Goal: Task Accomplishment & Management: Manage account settings

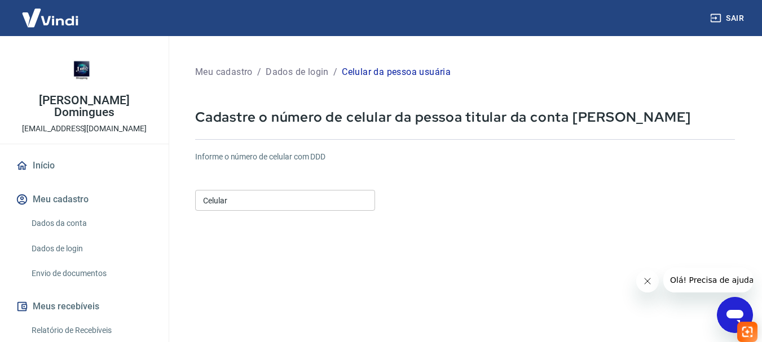
click at [82, 216] on link "Dados da conta" at bounding box center [91, 223] width 128 height 23
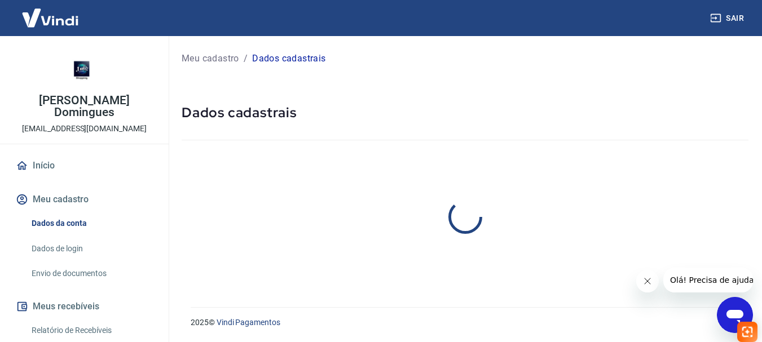
select select "business"
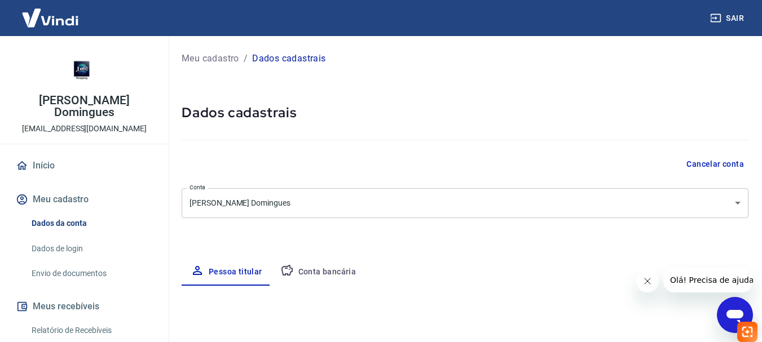
select select "SP"
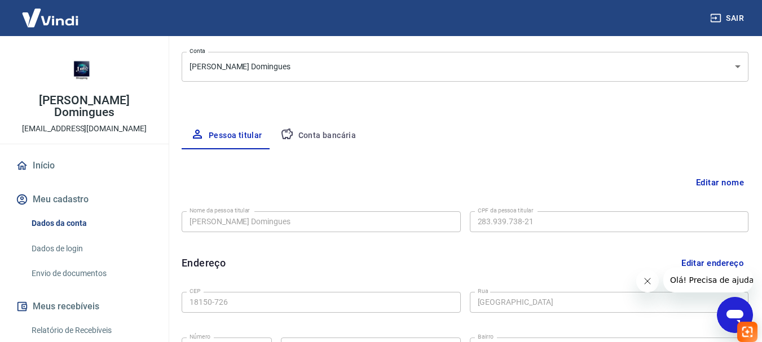
scroll to position [144, 0]
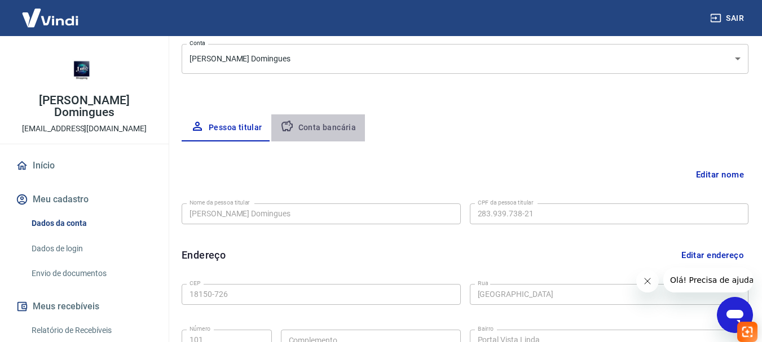
click at [343, 124] on button "Conta bancária" at bounding box center [318, 127] width 94 height 27
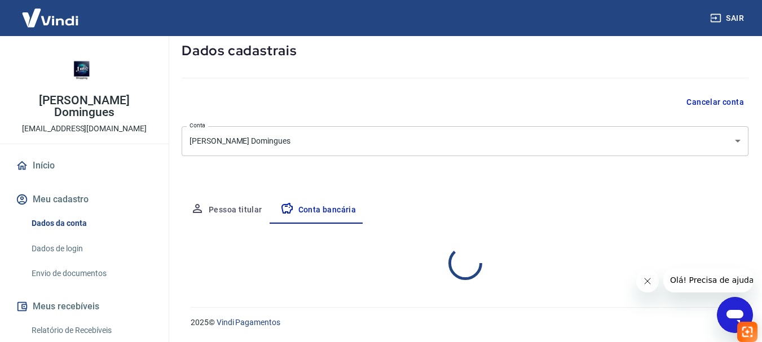
select select "1"
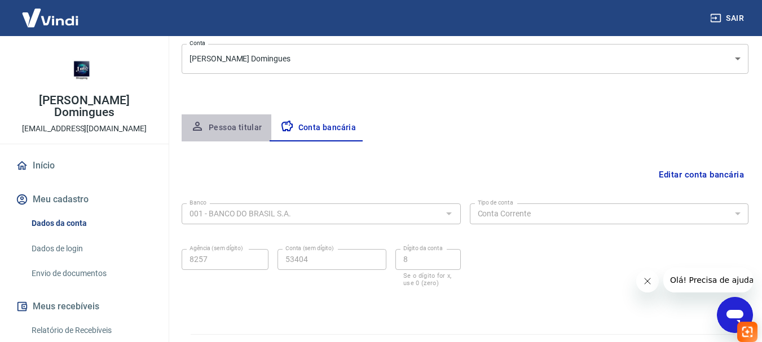
click at [236, 130] on button "Pessoa titular" at bounding box center [227, 127] width 90 height 27
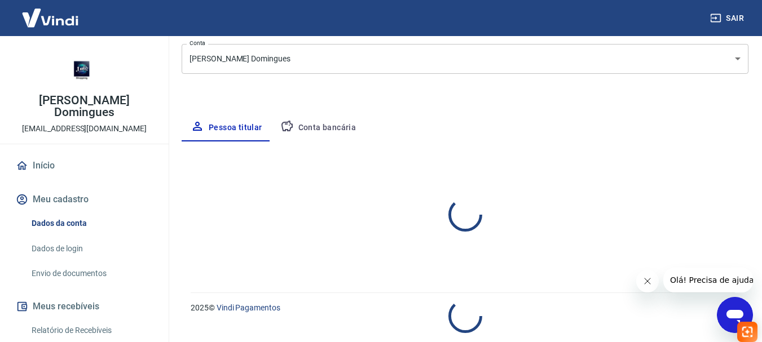
select select "SP"
select select "business"
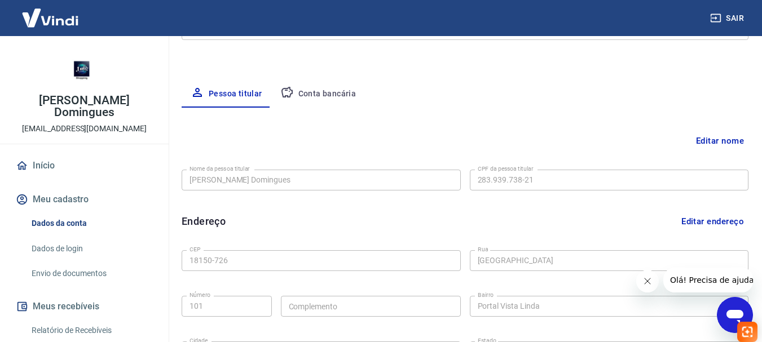
scroll to position [176, 0]
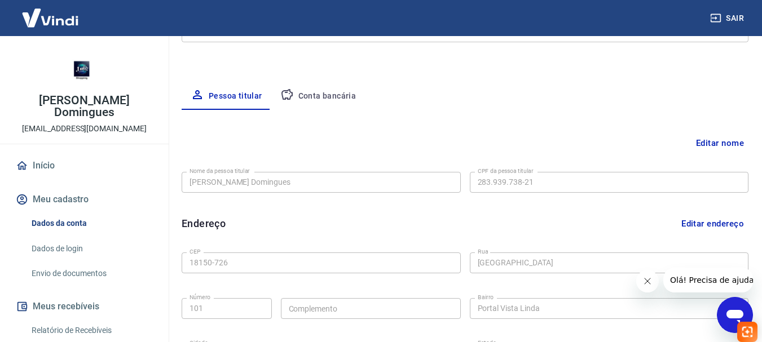
click at [335, 95] on button "Conta bancária" at bounding box center [318, 96] width 94 height 27
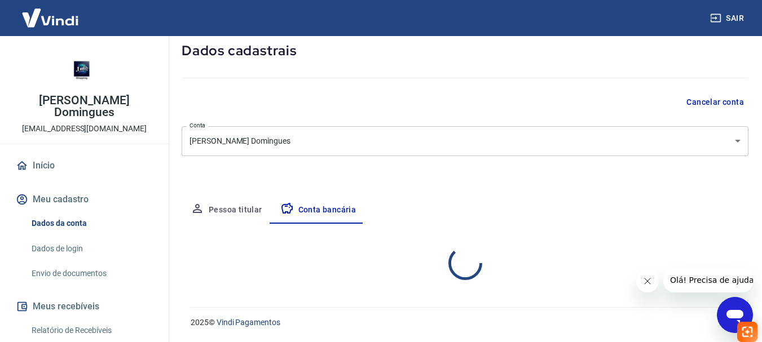
select select "1"
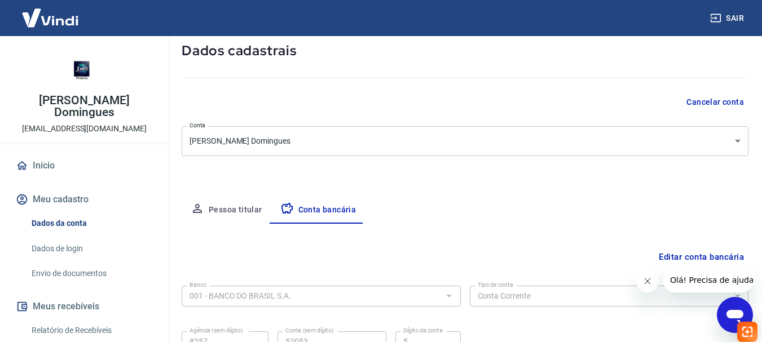
scroll to position [171, 0]
